Goal: Use online tool/utility: Utilize a website feature to perform a specific function

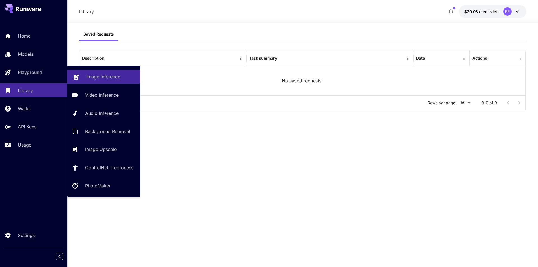
click at [93, 74] on p "Image Inference" at bounding box center [103, 76] width 34 height 7
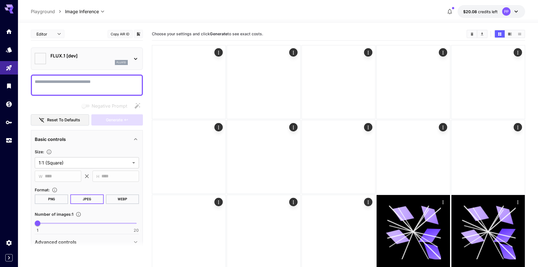
type input "**********"
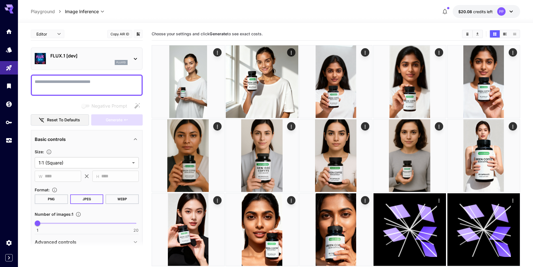
click at [134, 58] on icon at bounding box center [135, 58] width 7 height 7
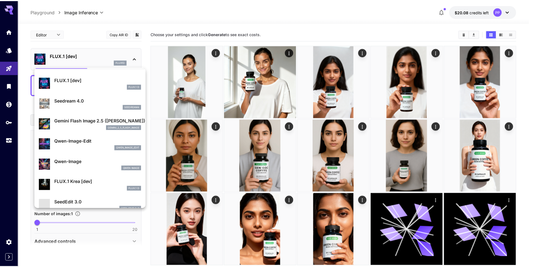
scroll to position [28, 0]
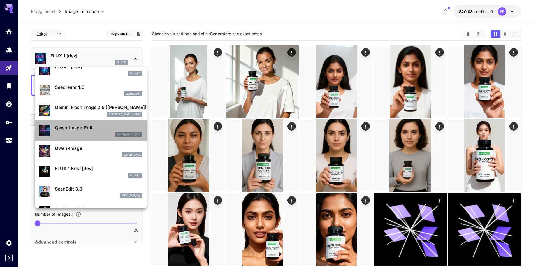
click at [92, 125] on p "Qwen-Image-Edit" at bounding box center [98, 127] width 87 height 7
type input "*"
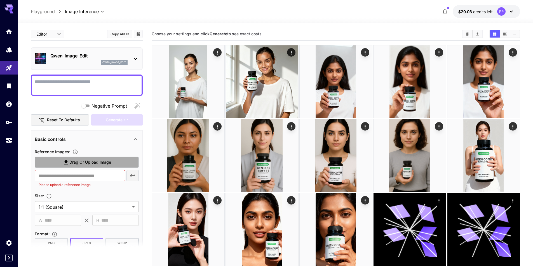
click at [127, 160] on label "Drag or upload image" at bounding box center [87, 162] width 104 height 11
click at [0, 0] on input "Drag or upload image" at bounding box center [0, 0] width 0 height 0
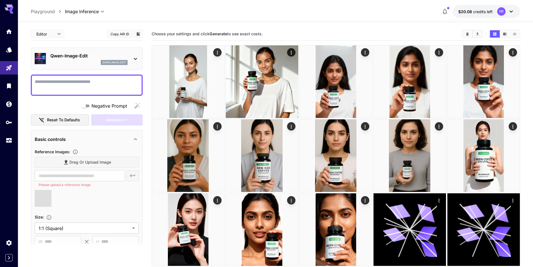
click at [89, 86] on textarea "Negative Prompt" at bounding box center [87, 84] width 104 height 13
type textarea "****"
type input "**********"
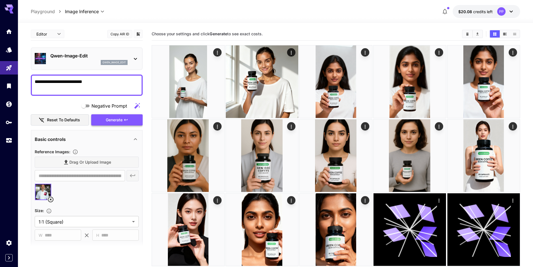
type textarea "**********"
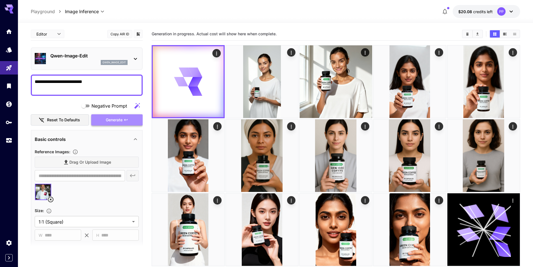
click at [106, 117] on span "Generate" at bounding box center [114, 119] width 17 height 7
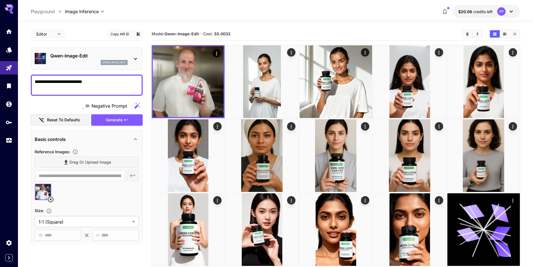
click at [148, 150] on main "**********" at bounding box center [276, 222] width 490 height 391
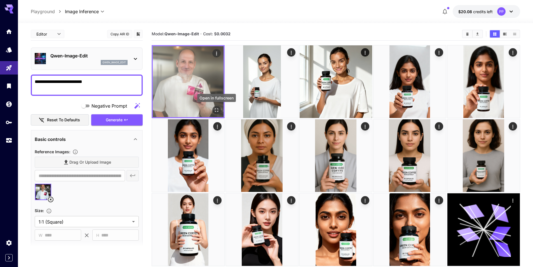
click at [215, 109] on icon "Open in fullscreen" at bounding box center [217, 110] width 6 height 6
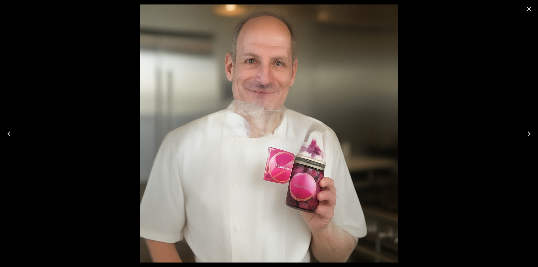
click at [529, 8] on icon "Close" at bounding box center [528, 8] width 9 height 9
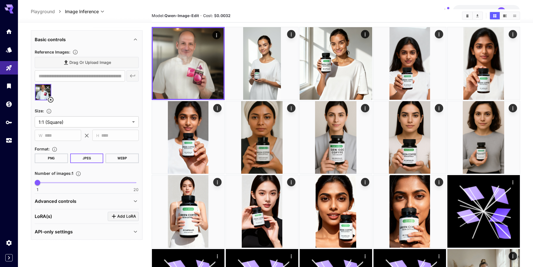
scroll to position [28, 0]
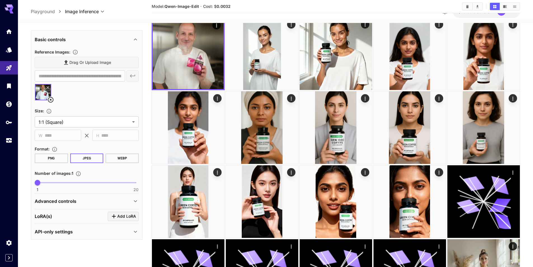
click at [117, 199] on div "Advanced controls" at bounding box center [83, 201] width 97 height 7
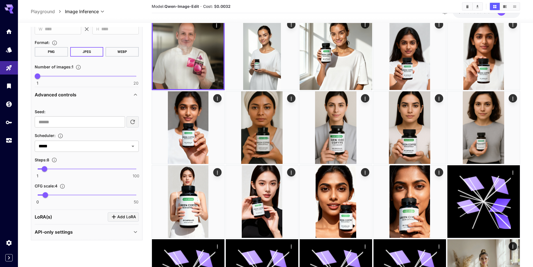
scroll to position [206, 0]
click at [74, 169] on span at bounding box center [87, 168] width 99 height 1
click at [70, 169] on span "34" at bounding box center [70, 168] width 6 height 6
click at [68, 168] on span "34" at bounding box center [70, 168] width 6 height 6
click at [65, 168] on span "29" at bounding box center [66, 168] width 6 height 6
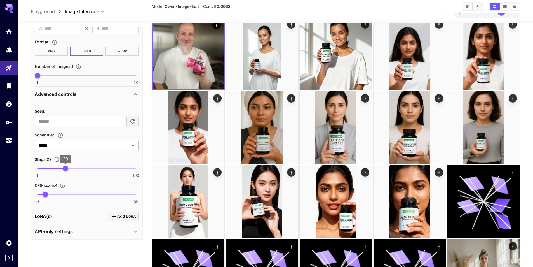
click at [63, 169] on span "29" at bounding box center [66, 168] width 6 height 6
click at [60, 168] on span "27" at bounding box center [63, 168] width 6 height 6
click at [61, 168] on span "25" at bounding box center [62, 168] width 6 height 6
click at [59, 168] on span "25" at bounding box center [62, 168] width 6 height 6
type input "**"
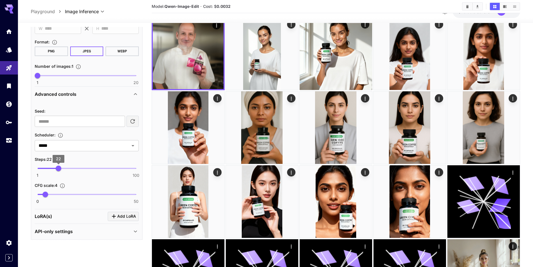
click at [60, 169] on span "22" at bounding box center [59, 168] width 6 height 6
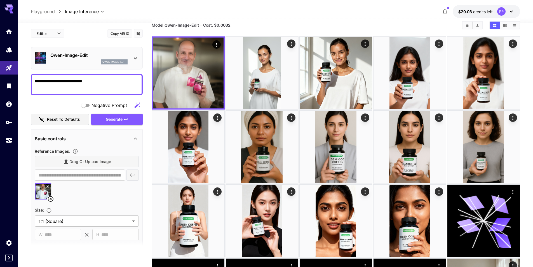
scroll to position [0, 0]
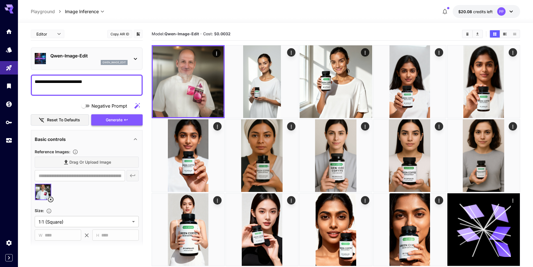
click at [124, 122] on icon "button" at bounding box center [126, 120] width 4 height 4
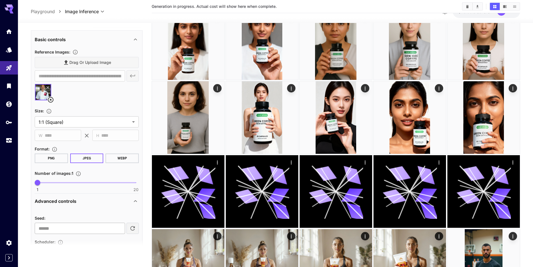
scroll to position [38, 0]
